Goal: Find specific page/section: Find specific page/section

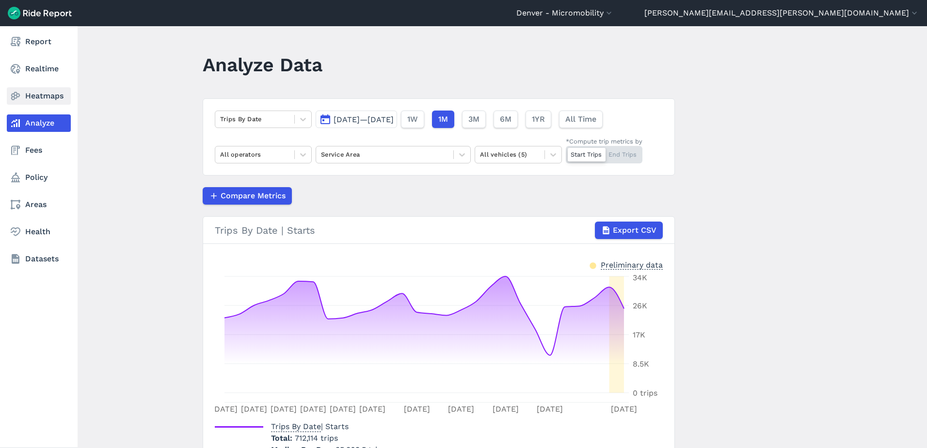
click at [42, 91] on link "Heatmaps" at bounding box center [39, 95] width 64 height 17
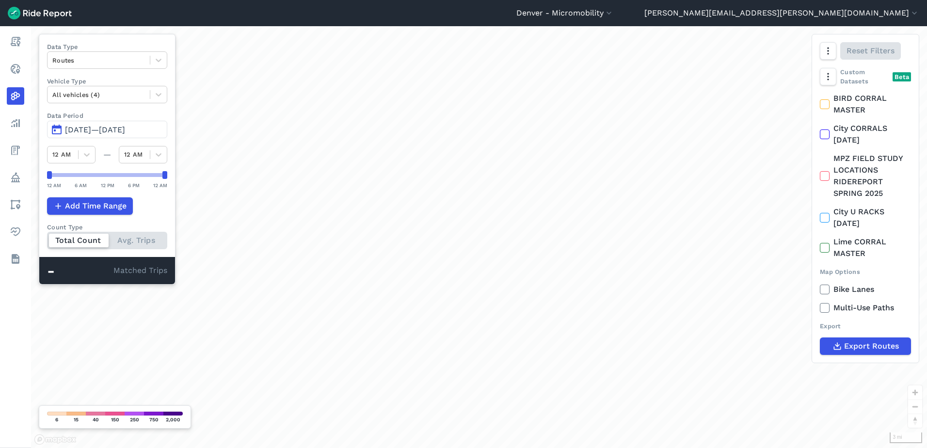
click at [108, 133] on span "[DATE]—[DATE]" at bounding box center [95, 129] width 60 height 9
click at [108, 130] on span "[DATE]—[DATE]" at bounding box center [95, 129] width 60 height 9
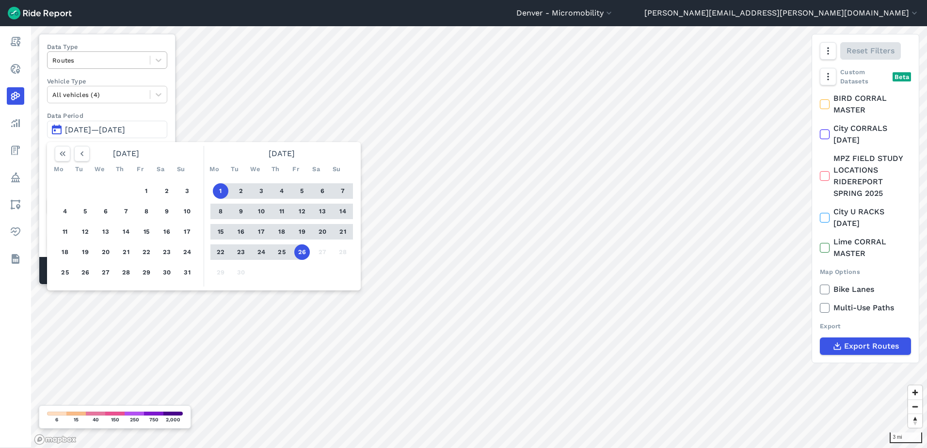
click at [94, 60] on div at bounding box center [98, 60] width 93 height 11
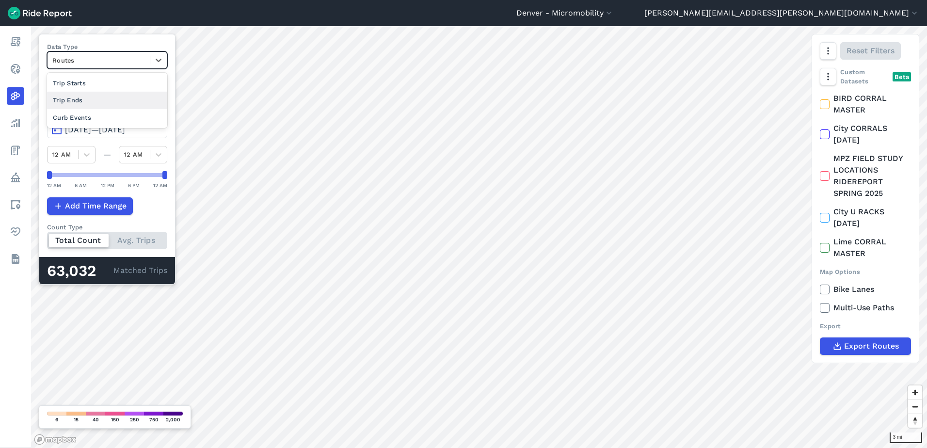
click at [85, 102] on div "Trip Ends" at bounding box center [107, 100] width 120 height 17
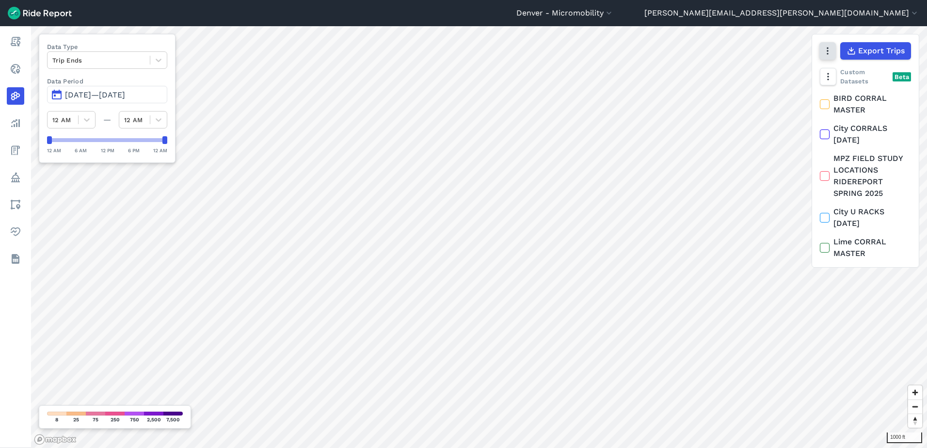
click at [822, 58] on button "button" at bounding box center [828, 50] width 16 height 17
click at [828, 73] on icon "button" at bounding box center [828, 77] width 10 height 10
drag, startPoint x: 854, startPoint y: 137, endPoint x: 836, endPoint y: 97, distance: 43.6
click at [853, 137] on label "Heatmap" at bounding box center [856, 137] width 58 height 20
click at [827, 100] on input "Heatmap" at bounding box center [827, 97] width 0 height 6
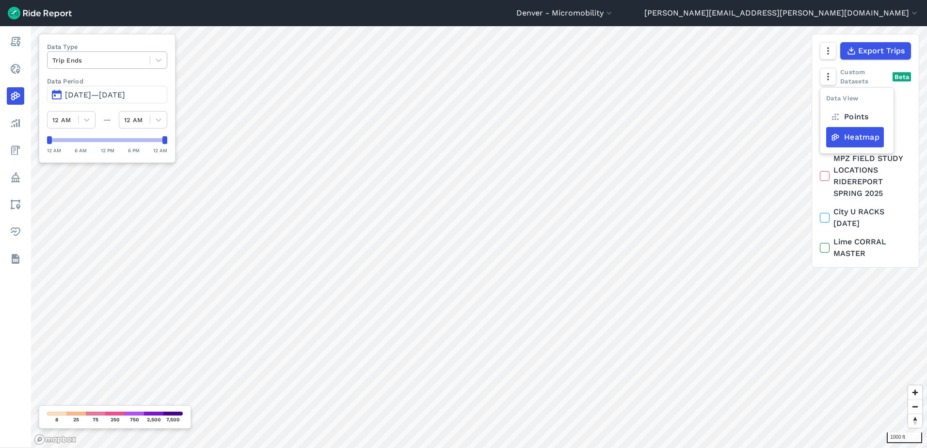
click at [112, 64] on div at bounding box center [98, 60] width 93 height 11
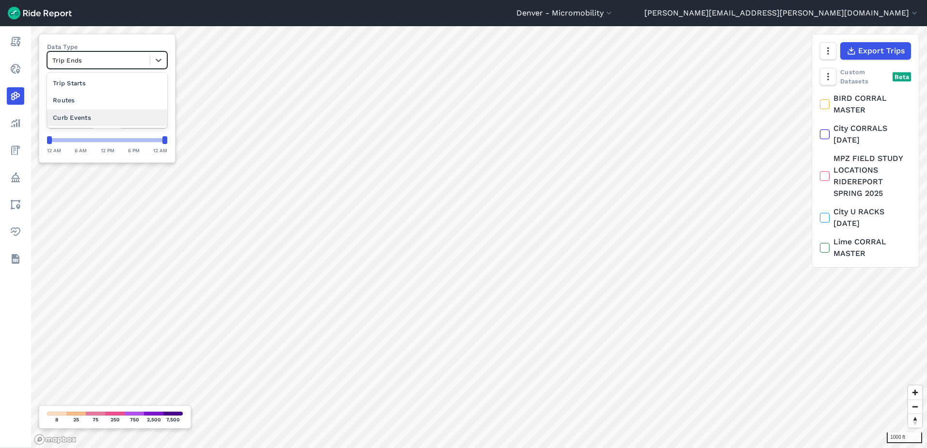
click at [94, 115] on div "Curb Events" at bounding box center [107, 117] width 120 height 17
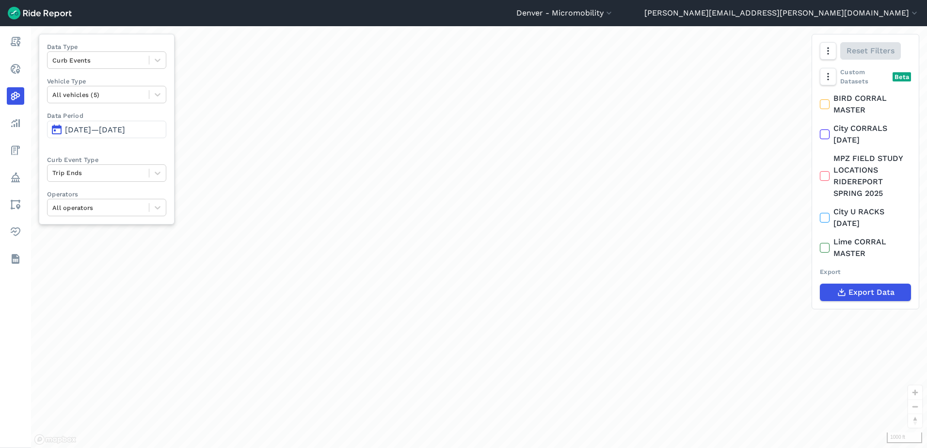
drag, startPoint x: 493, startPoint y: 260, endPoint x: 493, endPoint y: 250, distance: 9.7
click at [493, 250] on div "loading" at bounding box center [479, 237] width 896 height 422
click at [824, 51] on icon "button" at bounding box center [828, 51] width 10 height 10
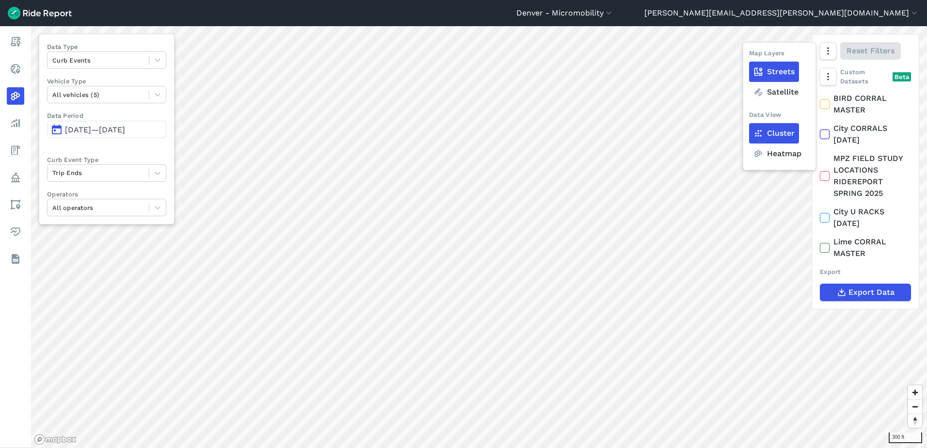
click at [777, 148] on label "Heatmap" at bounding box center [777, 154] width 57 height 20
click at [749, 55] on input "Heatmap" at bounding box center [749, 52] width 0 height 6
click at [772, 103] on div "Map Layers Streets Satellite Data View Cluster Heatmap" at bounding box center [779, 106] width 61 height 115
click at [776, 94] on label "Satellite" at bounding box center [776, 92] width 54 height 20
click at [749, 55] on input "Satellite" at bounding box center [749, 52] width 0 height 6
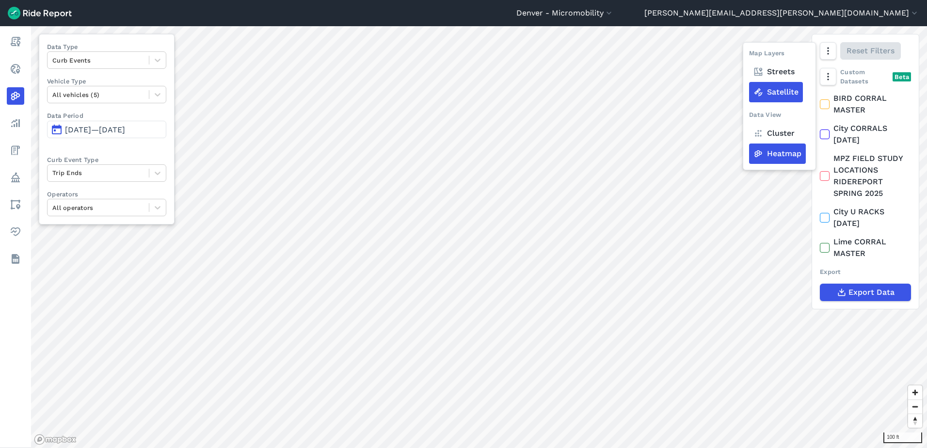
click at [767, 70] on label "Streets" at bounding box center [774, 72] width 50 height 20
click at [749, 55] on input "Streets" at bounding box center [749, 52] width 0 height 6
click at [83, 53] on div "Curb Events" at bounding box center [98, 60] width 101 height 15
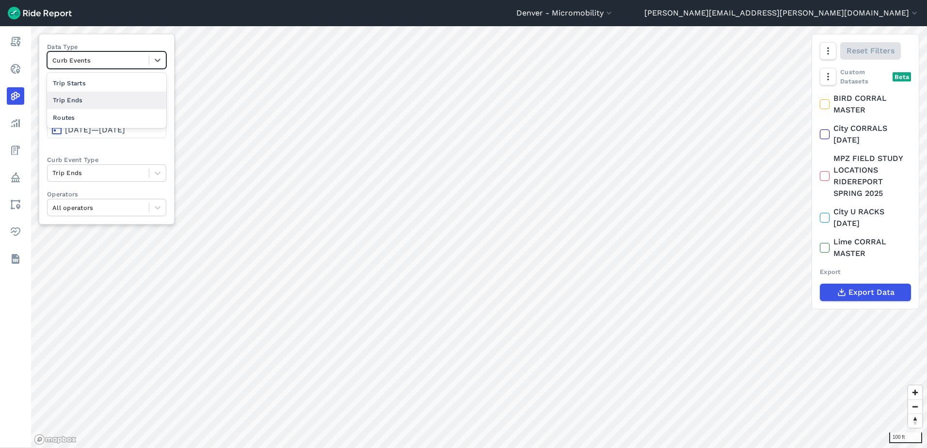
click at [98, 97] on div "Trip Ends" at bounding box center [106, 100] width 119 height 17
